Goal: Learn about a topic: Learn about a topic

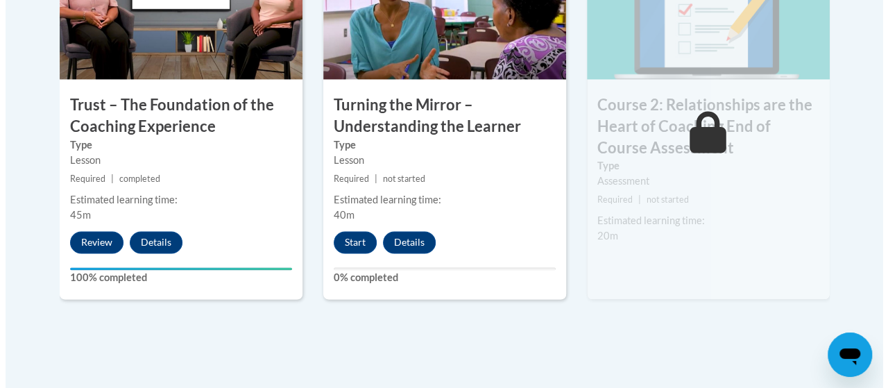
scroll to position [974, 0]
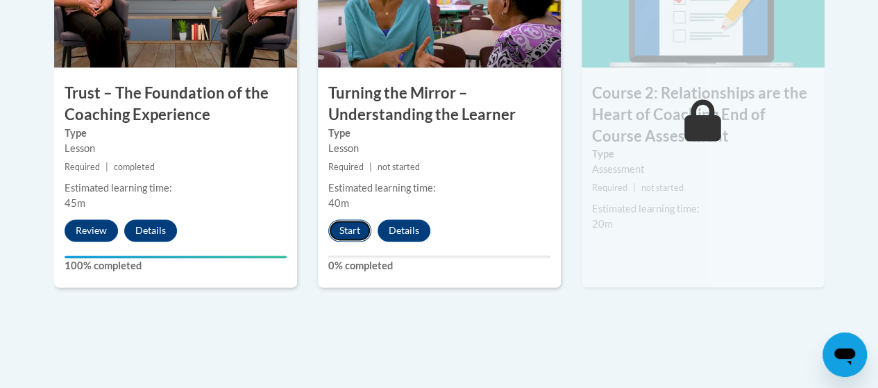
click at [339, 228] on button "Start" at bounding box center [349, 230] width 43 height 22
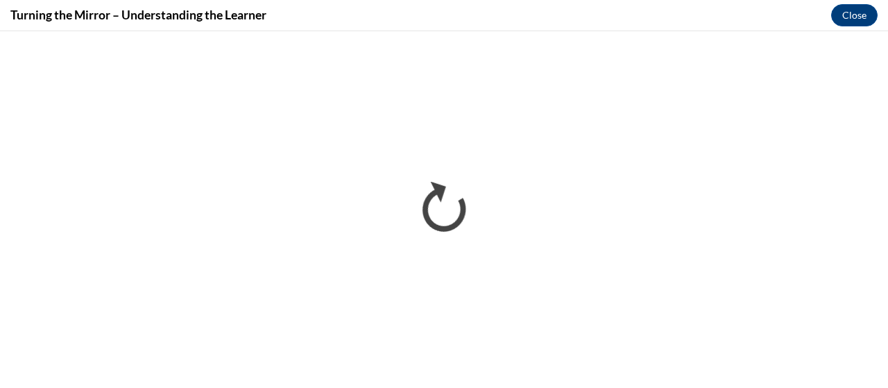
scroll to position [0, 0]
